Goal: Check status: Check status

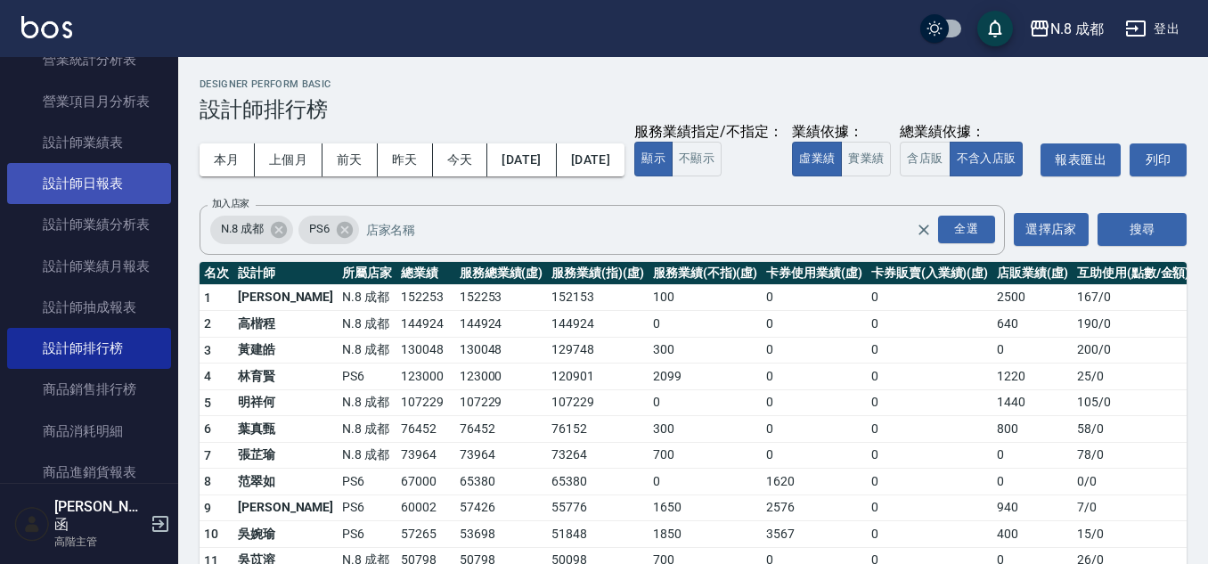
click at [99, 193] on link "設計師日報表" at bounding box center [89, 183] width 164 height 41
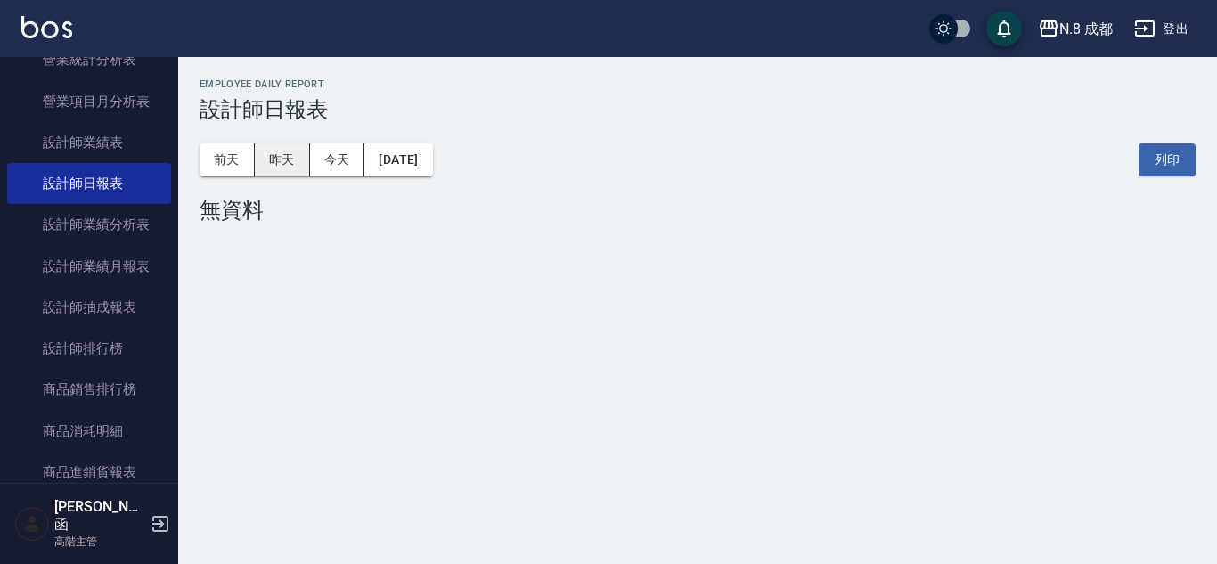
click at [302, 168] on button "昨天" at bounding box center [282, 159] width 55 height 33
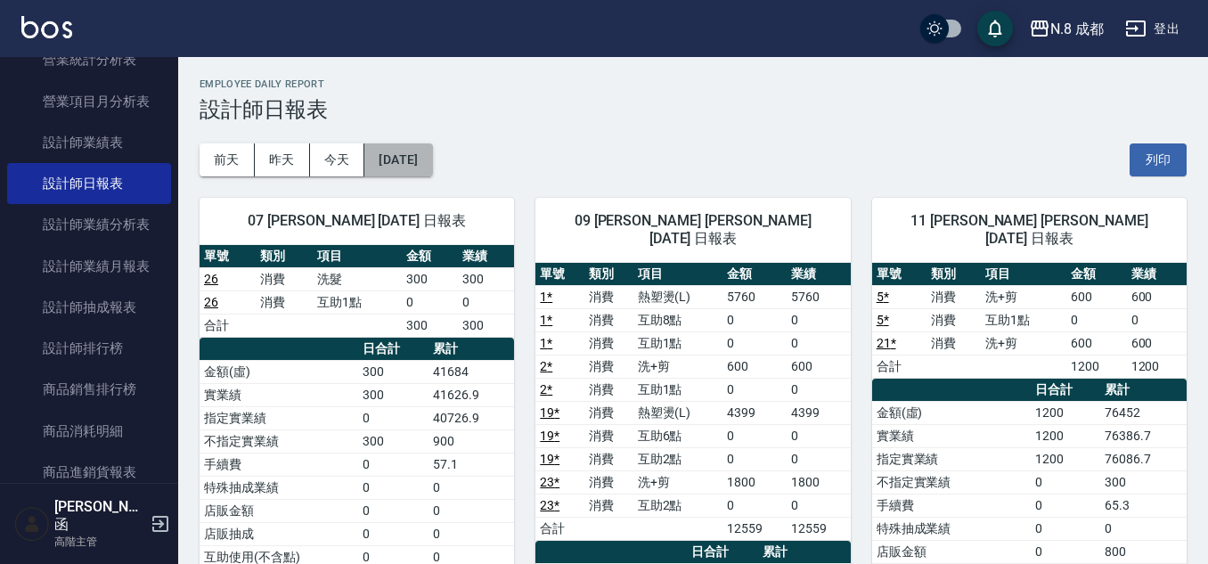
click at [405, 172] on button "[DATE]" at bounding box center [398, 159] width 68 height 33
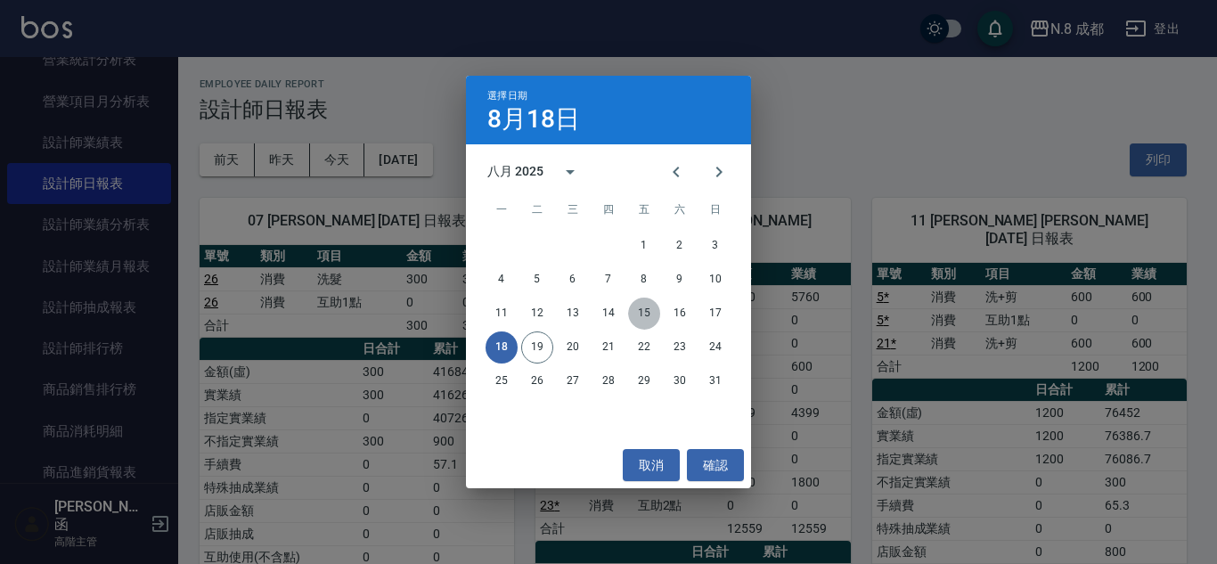
click at [659, 312] on button "15" at bounding box center [644, 314] width 32 height 32
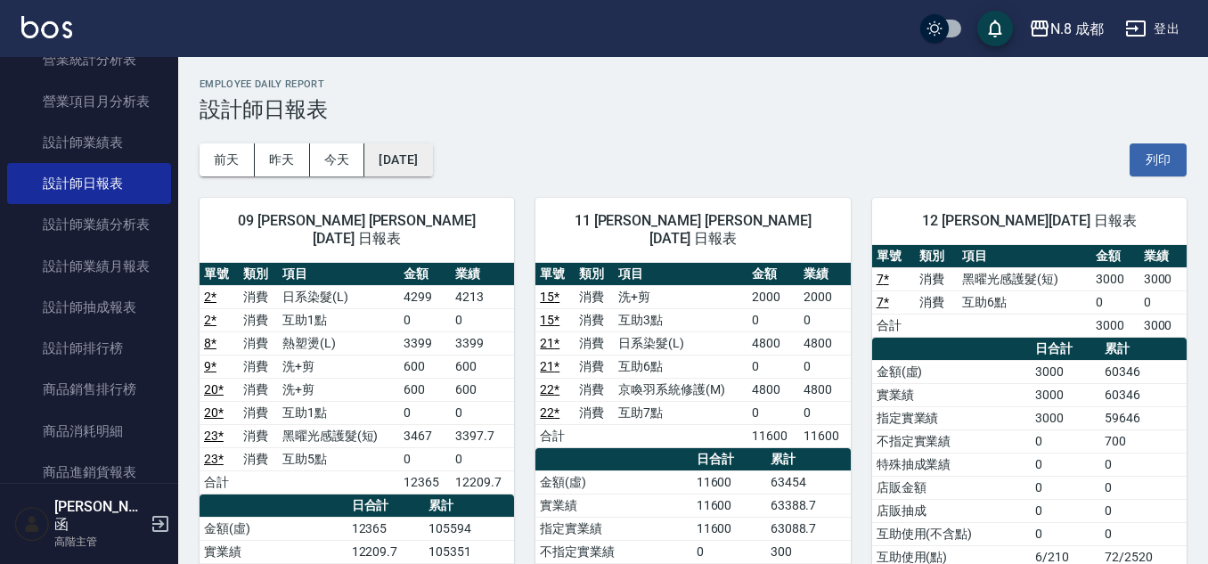
click at [405, 156] on button "[DATE]" at bounding box center [398, 159] width 68 height 33
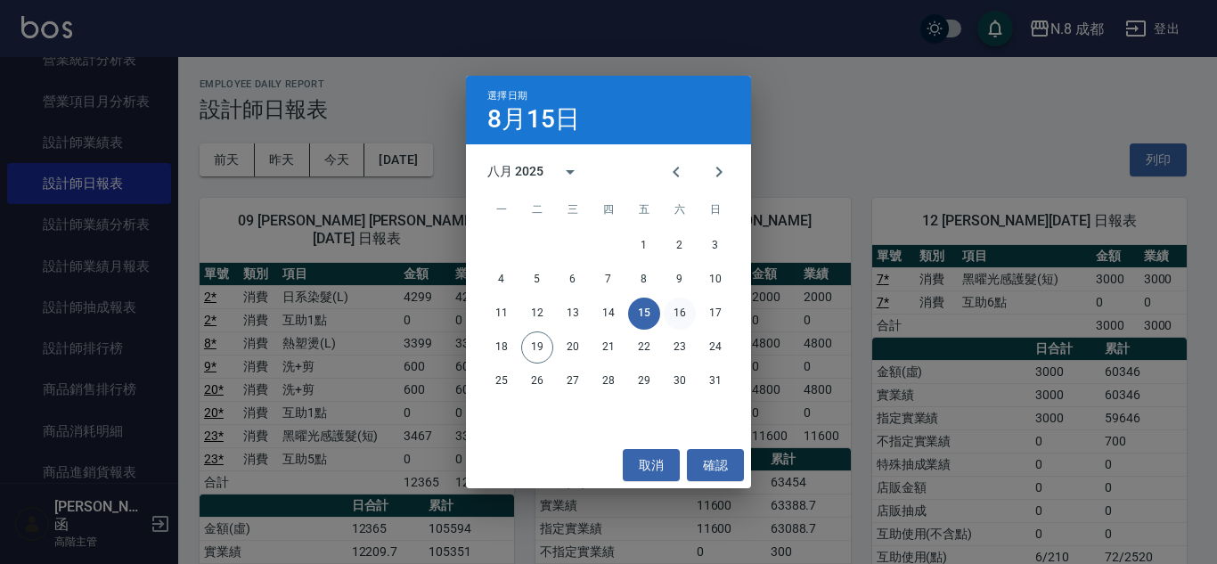
click at [681, 313] on button "16" at bounding box center [680, 314] width 32 height 32
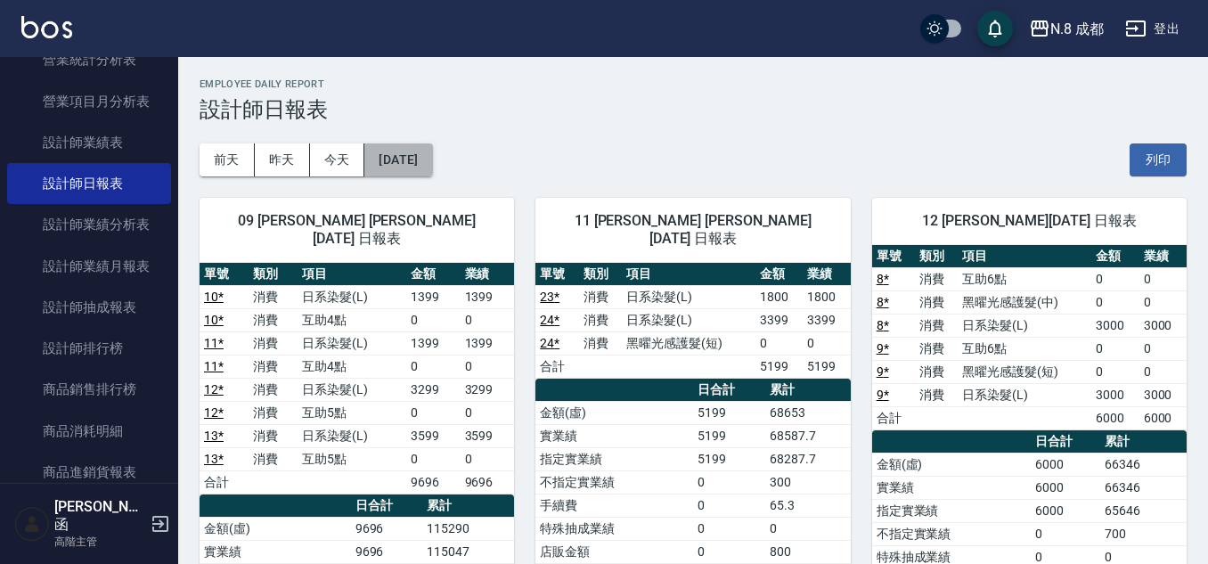
click at [405, 166] on button "[DATE]" at bounding box center [398, 159] width 68 height 33
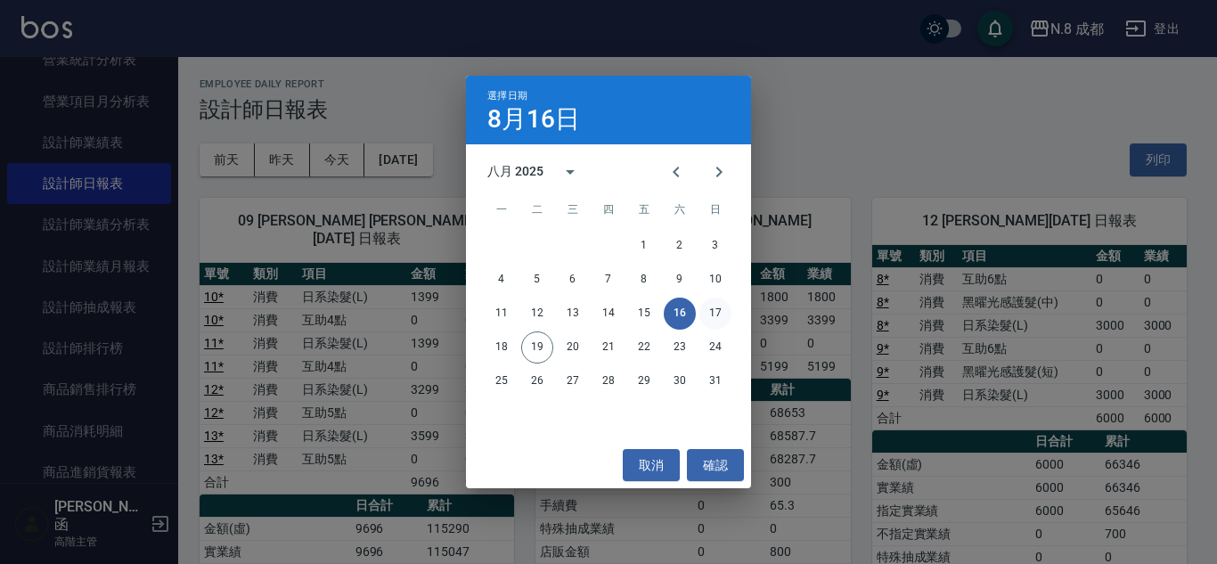
click at [721, 319] on button "17" at bounding box center [716, 314] width 32 height 32
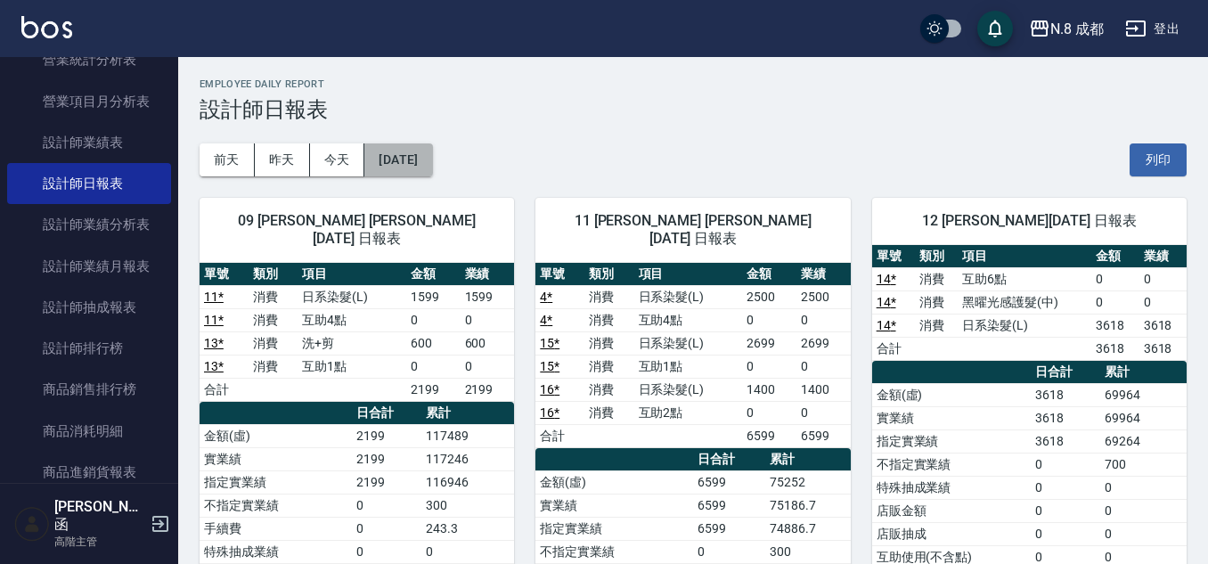
click at [402, 164] on button "[DATE]" at bounding box center [398, 159] width 68 height 33
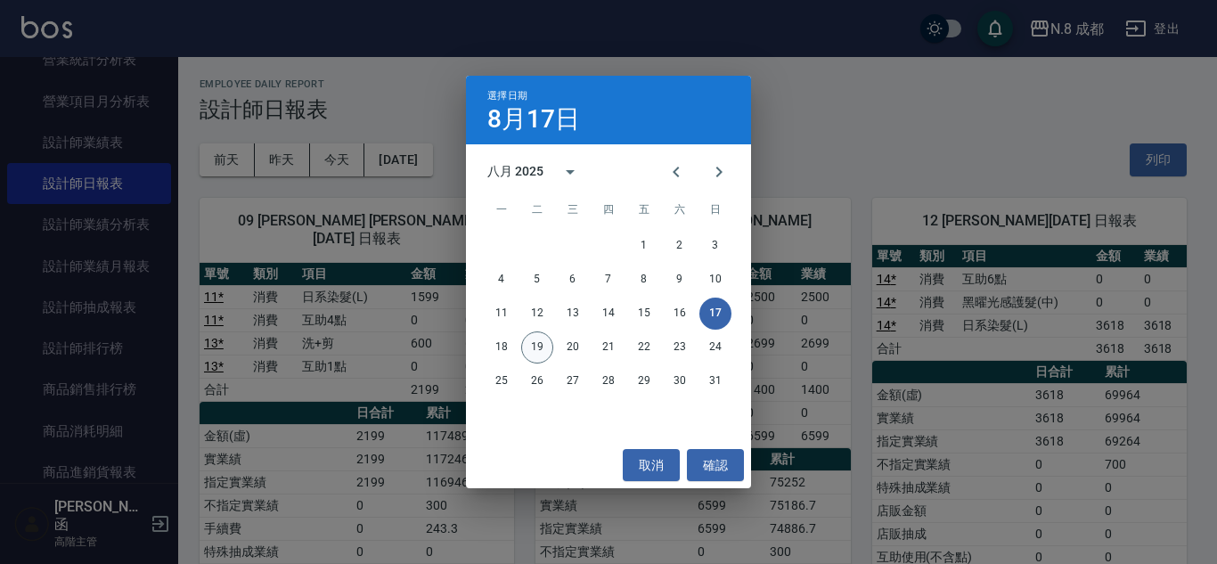
click at [539, 343] on button "19" at bounding box center [537, 348] width 32 height 32
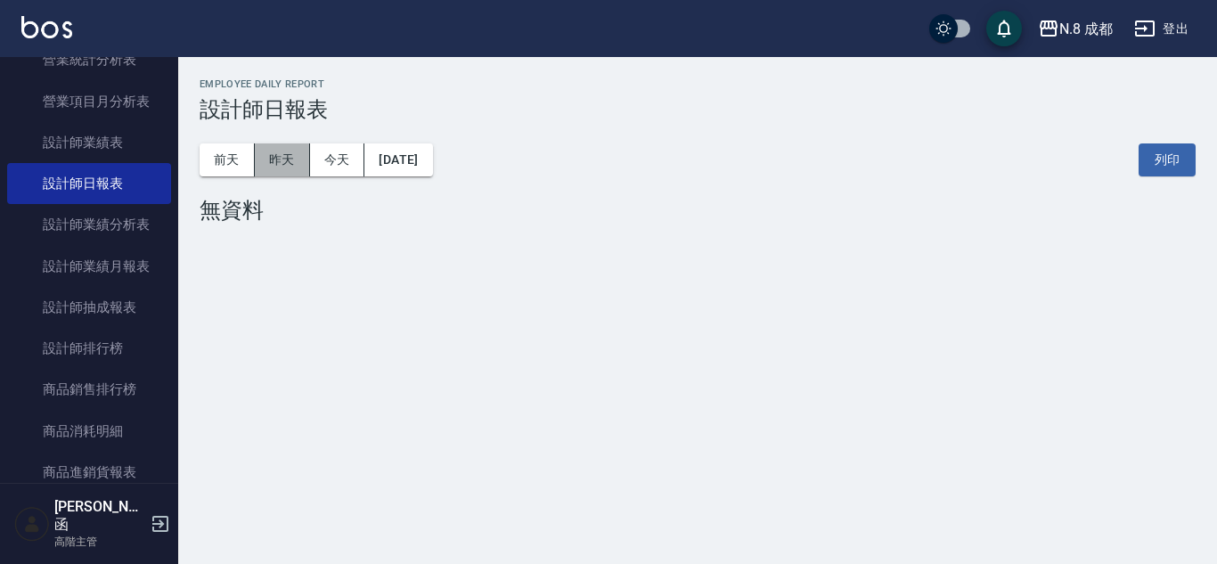
click at [289, 161] on button "昨天" at bounding box center [282, 159] width 55 height 33
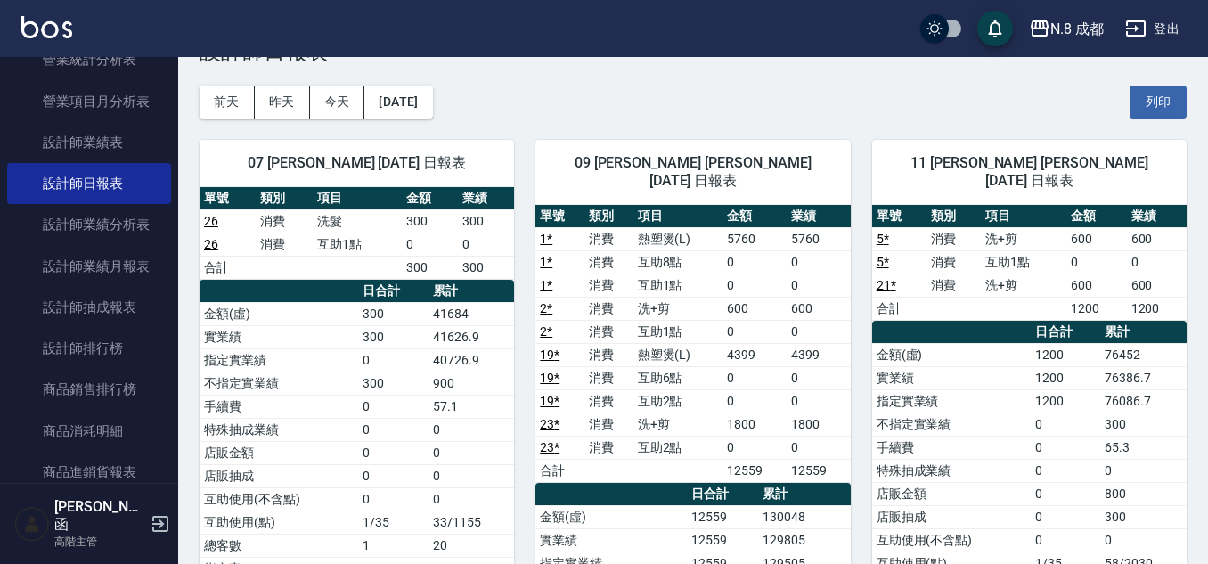
scroll to position [89, 0]
